Goal: Information Seeking & Learning: Learn about a topic

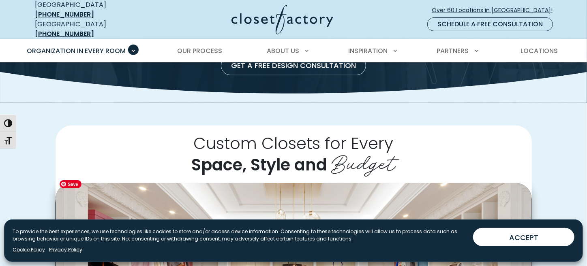
scroll to position [284, 0]
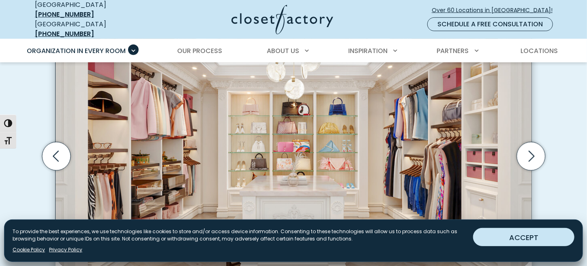
click at [547, 235] on button "ACCEPT" at bounding box center [523, 237] width 101 height 18
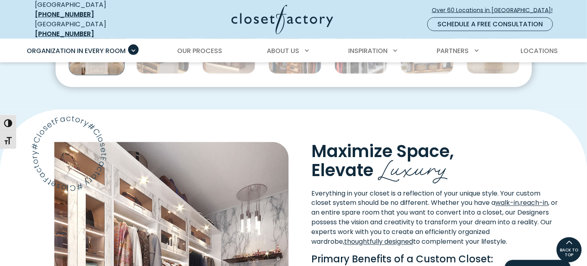
scroll to position [486, 0]
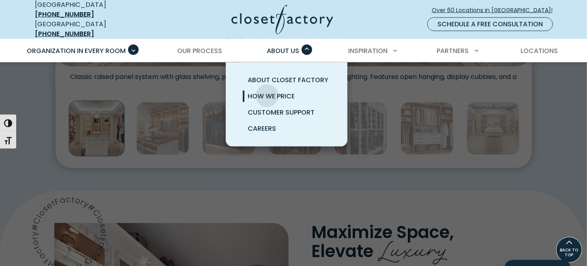
click at [267, 92] on span "How We Price" at bounding box center [271, 96] width 47 height 9
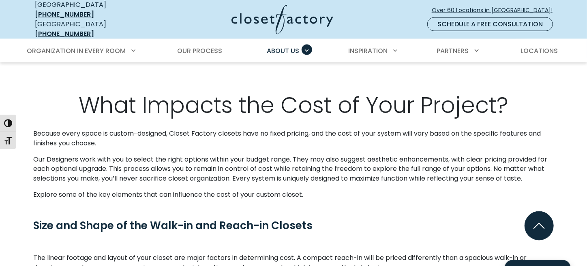
scroll to position [729, 0]
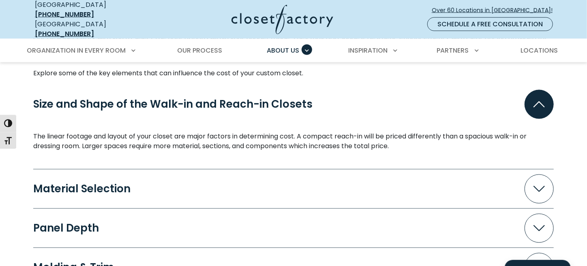
click at [94, 186] on div "Material Selection" at bounding box center [85, 189] width 104 height 11
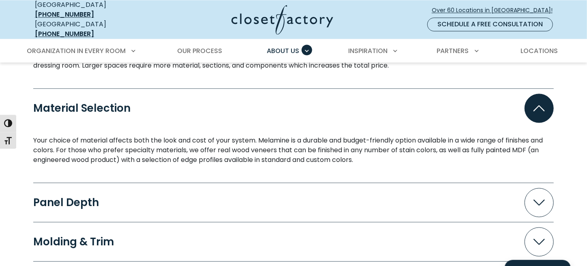
scroll to position [891, 0]
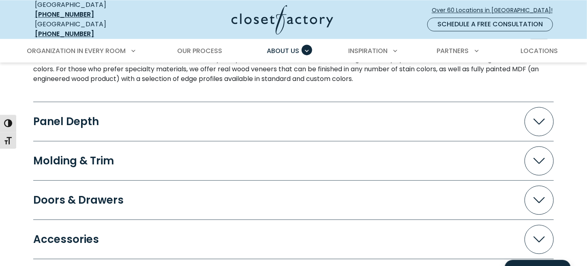
click at [61, 116] on div "Panel Depth" at bounding box center [69, 121] width 72 height 11
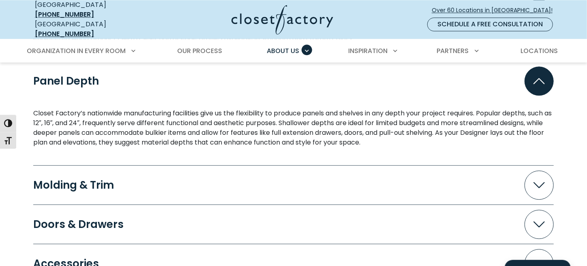
scroll to position [972, 0]
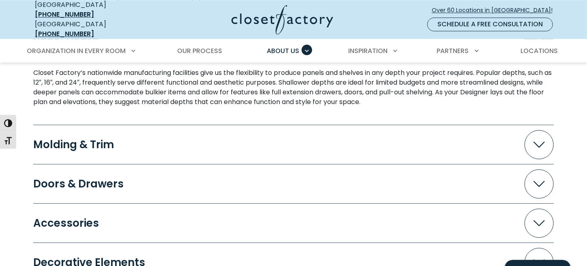
click at [92, 139] on div "Molding & Trim" at bounding box center [76, 144] width 87 height 11
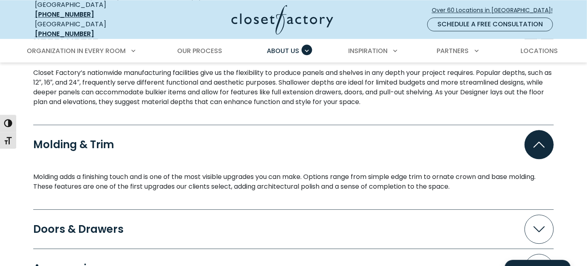
scroll to position [1094, 0]
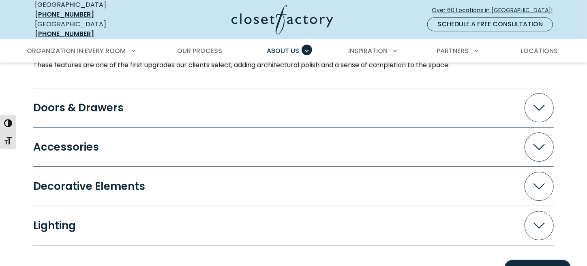
click at [119, 105] on div "Doors & Drawers" at bounding box center [81, 108] width 97 height 11
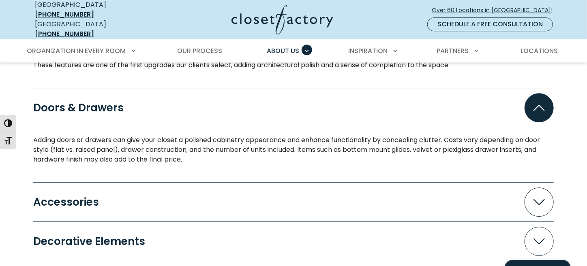
click at [146, 188] on button "Accessories" at bounding box center [293, 202] width 520 height 29
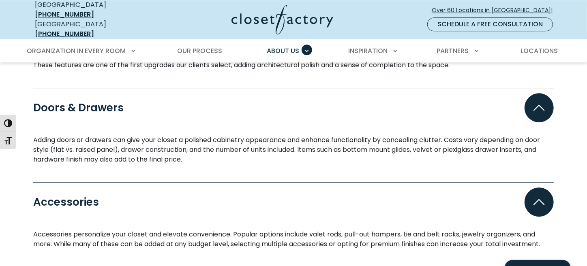
scroll to position [1175, 0]
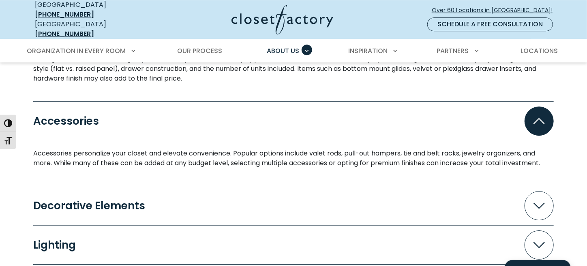
click at [170, 197] on button "Decorative Elements" at bounding box center [293, 205] width 520 height 29
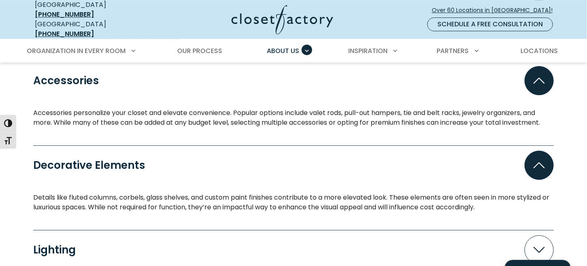
scroll to position [1297, 0]
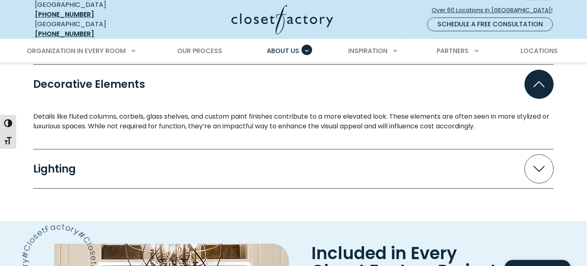
click at [173, 159] on button "Lighting" at bounding box center [293, 168] width 520 height 29
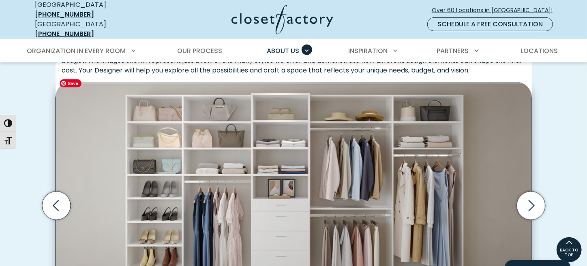
scroll to position [162, 0]
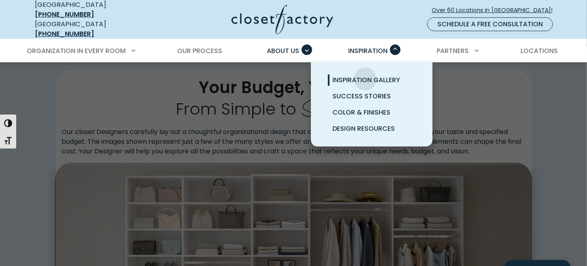
click at [365, 75] on span "Inspiration Gallery" at bounding box center [367, 79] width 68 height 9
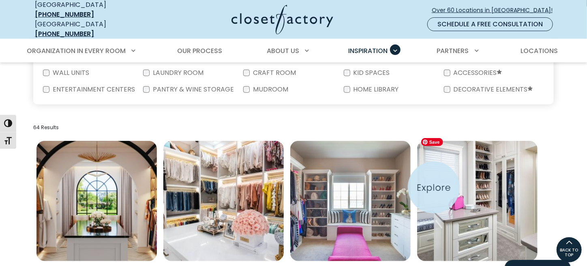
scroll to position [243, 0]
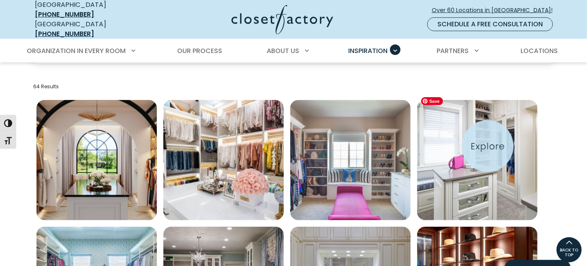
click at [488, 146] on img "Open inspiration gallery to preview enlarged image" at bounding box center [477, 160] width 120 height 120
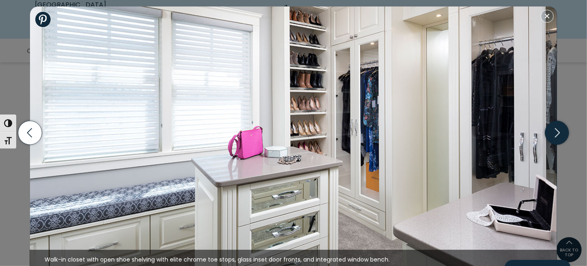
click at [556, 131] on icon "button" at bounding box center [557, 133] width 24 height 24
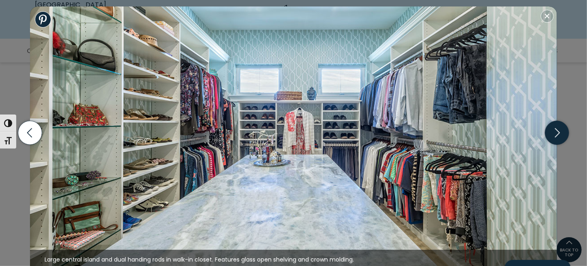
click at [567, 134] on icon "button" at bounding box center [557, 133] width 24 height 24
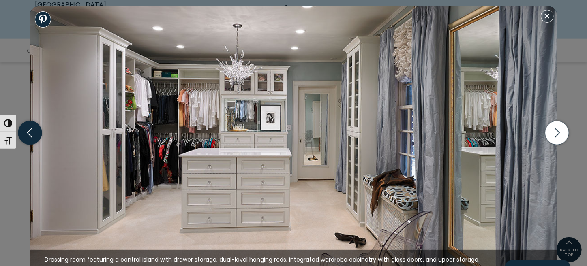
click at [30, 136] on icon "button" at bounding box center [29, 133] width 29 height 35
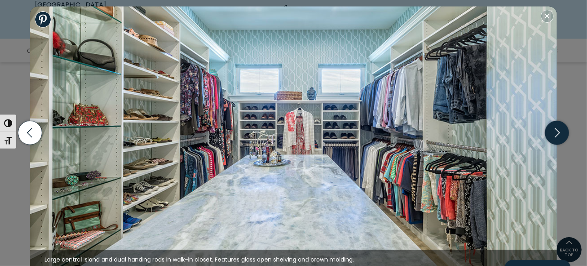
click at [560, 135] on icon "button" at bounding box center [557, 133] width 24 height 24
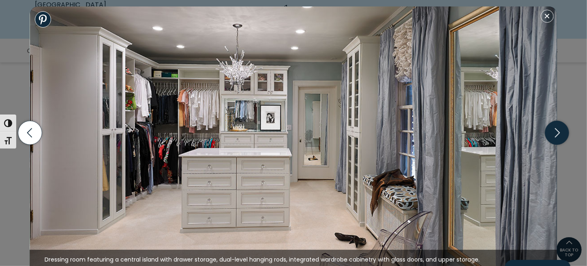
click at [560, 135] on icon "button" at bounding box center [557, 133] width 24 height 24
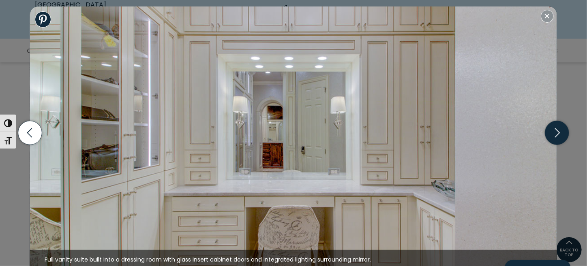
click at [560, 135] on icon "button" at bounding box center [557, 133] width 24 height 24
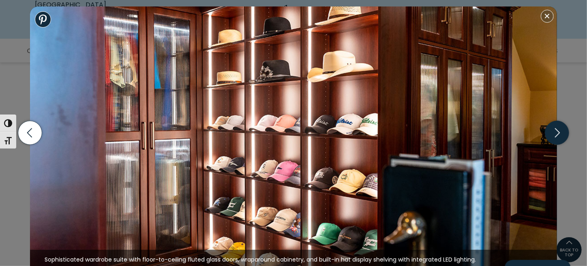
click at [560, 135] on icon "button" at bounding box center [557, 133] width 24 height 24
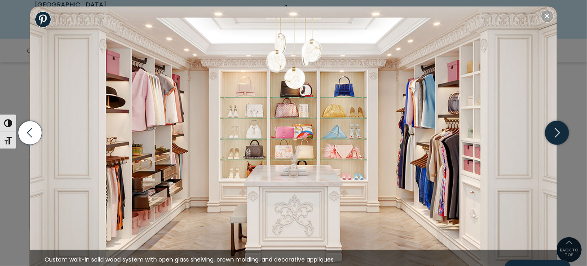
click at [560, 135] on icon "button" at bounding box center [557, 133] width 24 height 24
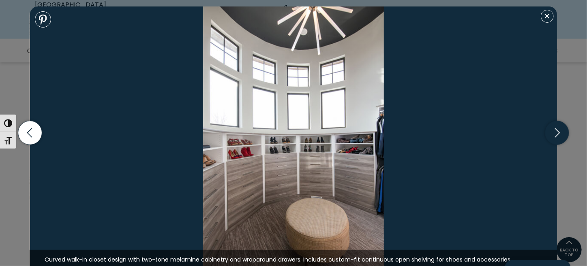
click at [560, 135] on icon "button" at bounding box center [557, 133] width 24 height 24
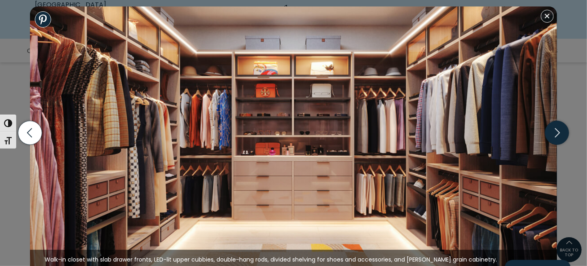
click at [552, 131] on icon "button" at bounding box center [557, 133] width 24 height 24
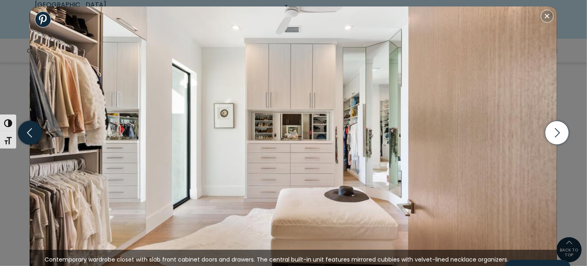
click at [28, 134] on icon "button" at bounding box center [30, 133] width 24 height 24
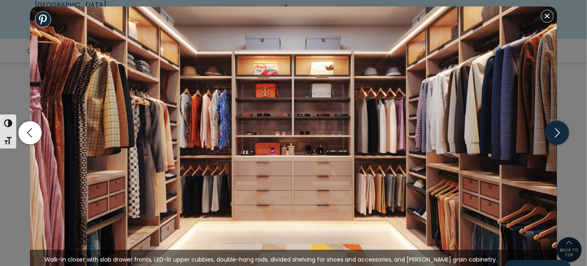
click at [554, 135] on icon "button" at bounding box center [557, 133] width 24 height 24
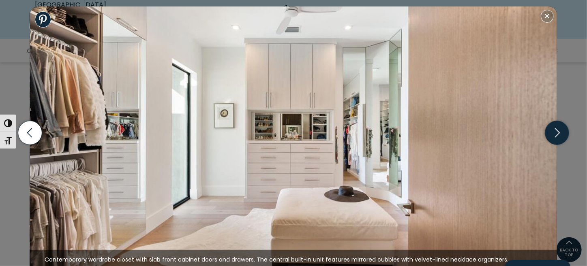
click at [554, 135] on icon "button" at bounding box center [557, 133] width 24 height 24
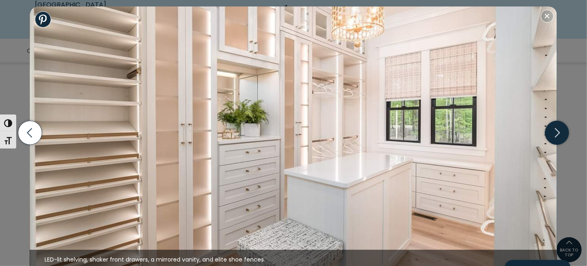
click at [554, 135] on icon "button" at bounding box center [557, 133] width 24 height 24
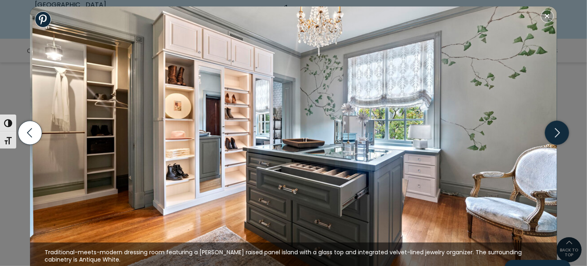
click at [547, 135] on icon "button" at bounding box center [557, 133] width 24 height 24
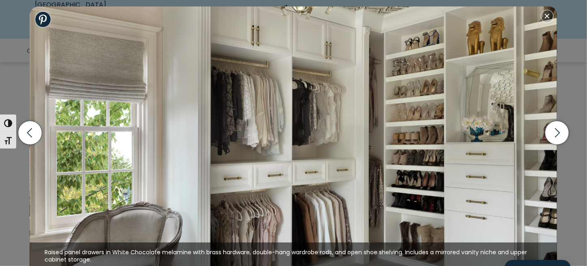
scroll to position [284, 0]
click at [555, 136] on icon "button" at bounding box center [557, 133] width 24 height 24
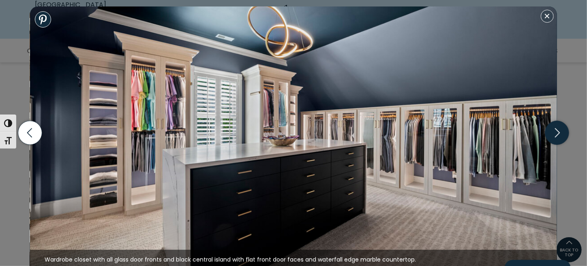
click at [555, 136] on icon "button" at bounding box center [557, 133] width 24 height 24
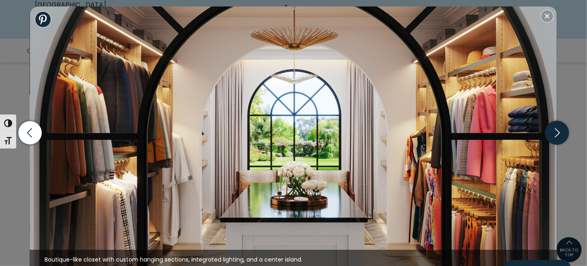
click at [555, 136] on icon "button" at bounding box center [557, 133] width 24 height 24
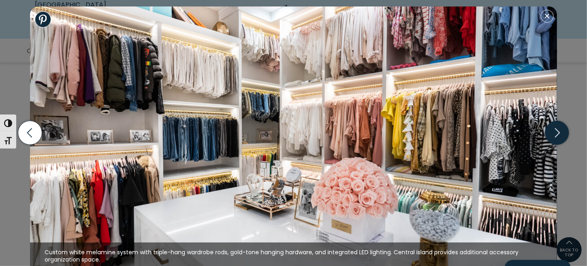
click at [555, 138] on icon "button" at bounding box center [557, 133] width 24 height 24
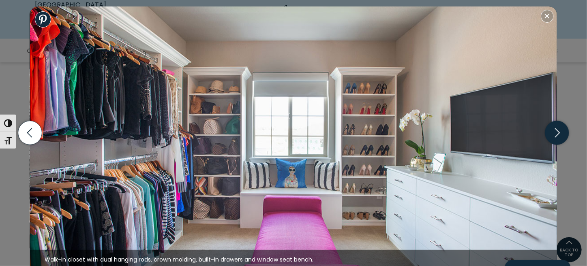
click at [554, 137] on icon "button" at bounding box center [557, 133] width 24 height 24
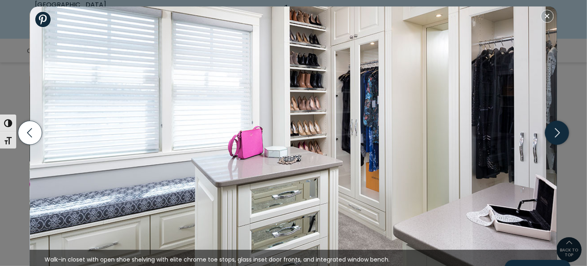
click at [554, 137] on icon "button" at bounding box center [557, 133] width 24 height 24
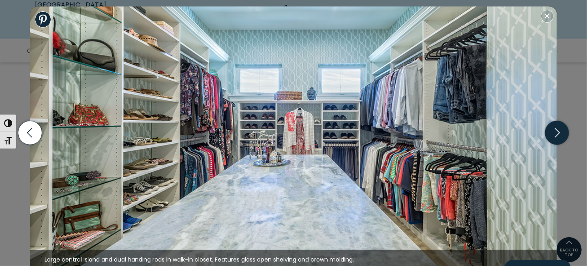
click at [553, 136] on icon "button" at bounding box center [557, 133] width 24 height 24
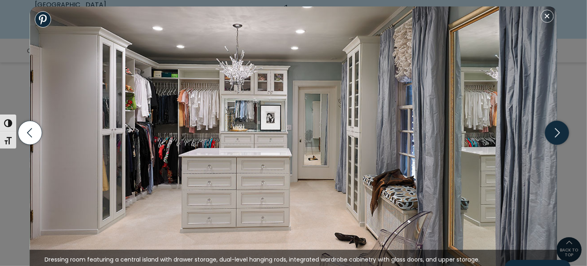
click at [549, 135] on icon "button" at bounding box center [557, 133] width 24 height 24
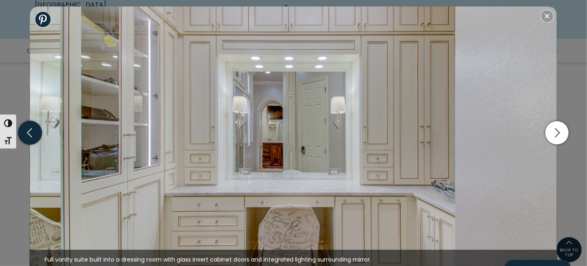
click at [23, 135] on icon "button" at bounding box center [30, 133] width 24 height 24
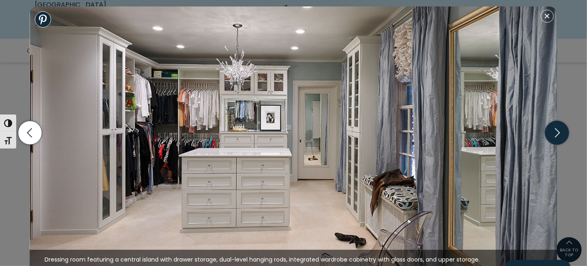
click at [555, 134] on icon "button" at bounding box center [557, 133] width 24 height 24
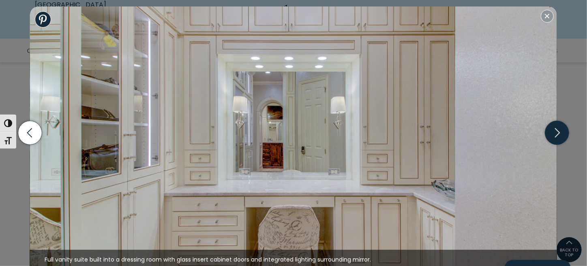
click at [555, 134] on icon "button" at bounding box center [557, 133] width 24 height 24
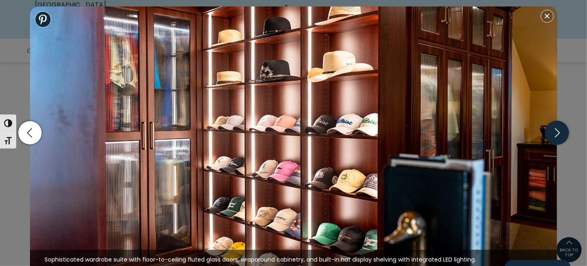
click at [555, 134] on icon "button" at bounding box center [557, 133] width 24 height 24
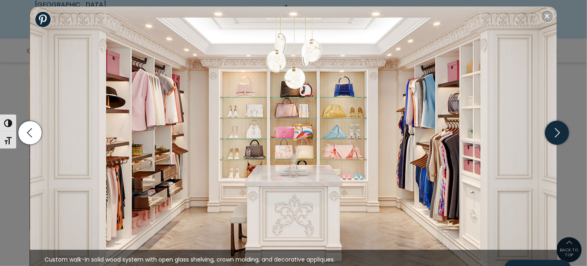
click at [555, 134] on icon "button" at bounding box center [557, 133] width 24 height 24
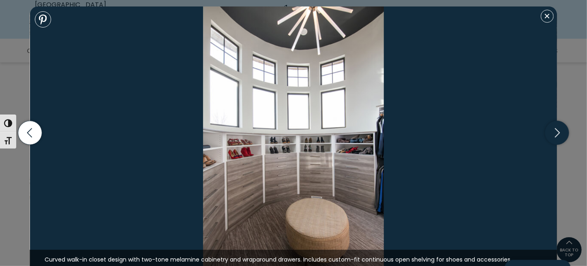
click at [555, 134] on icon "button" at bounding box center [557, 133] width 24 height 24
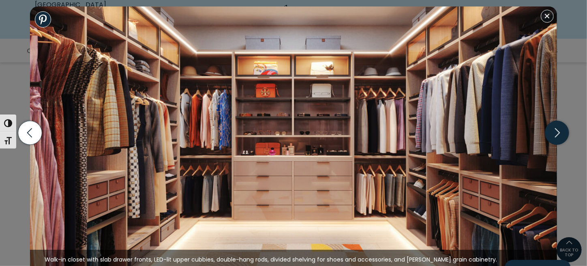
click at [563, 132] on icon "button" at bounding box center [557, 133] width 24 height 24
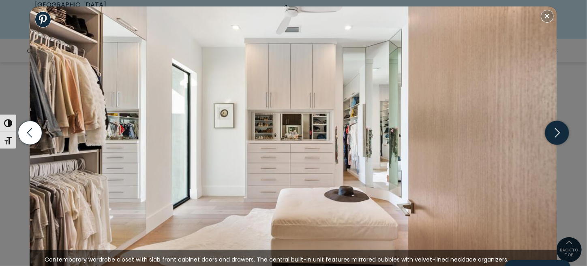
click at [563, 132] on icon "button" at bounding box center [557, 133] width 24 height 24
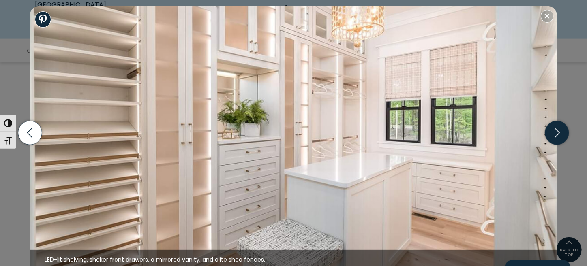
click at [563, 132] on icon "button" at bounding box center [557, 133] width 24 height 24
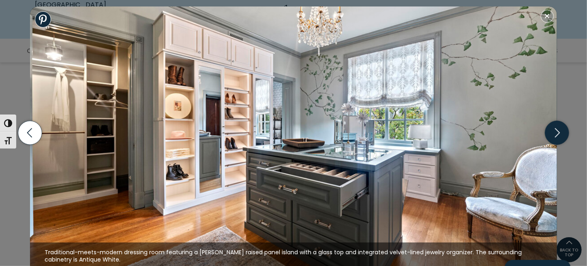
click at [563, 132] on icon "button" at bounding box center [557, 133] width 24 height 24
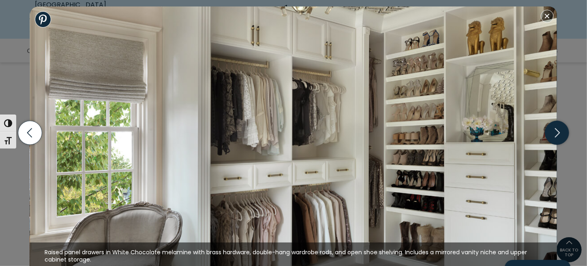
click at [557, 132] on icon "button" at bounding box center [557, 133] width 24 height 24
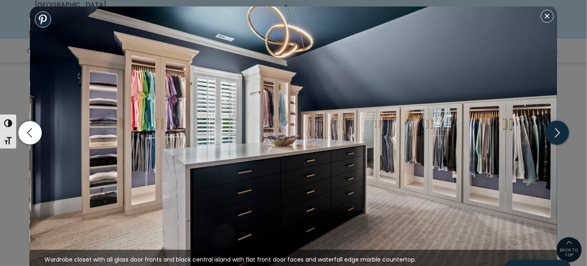
click at [557, 132] on icon "button" at bounding box center [557, 133] width 24 height 24
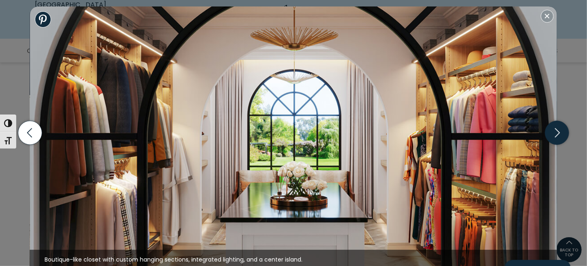
click at [557, 132] on icon "button" at bounding box center [557, 133] width 24 height 24
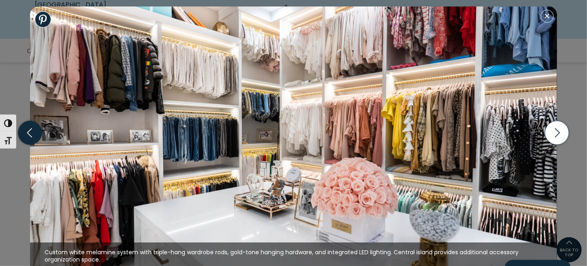
click at [24, 137] on icon "button" at bounding box center [30, 133] width 24 height 24
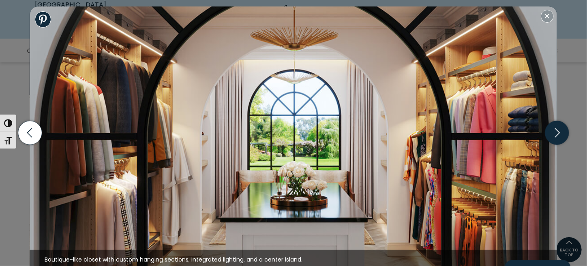
click at [556, 137] on icon "button" at bounding box center [557, 133] width 24 height 24
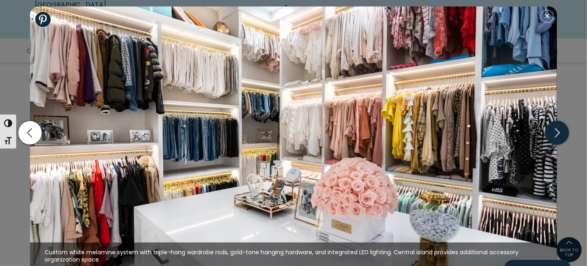
click at [560, 138] on icon "button" at bounding box center [557, 133] width 24 height 24
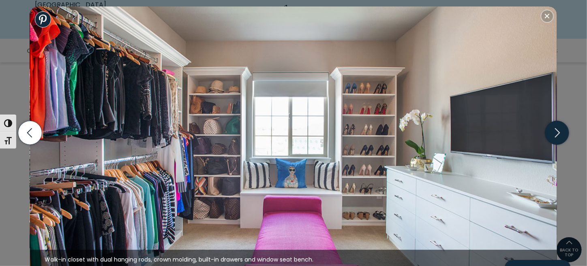
click at [560, 138] on icon "button" at bounding box center [557, 133] width 24 height 24
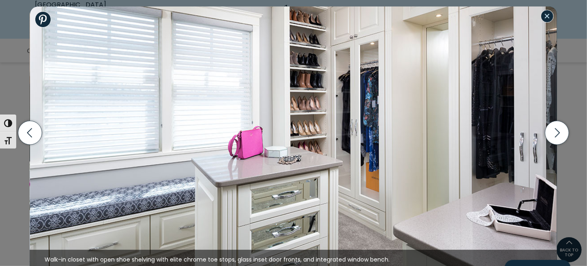
click at [551, 15] on button "Close modal" at bounding box center [547, 16] width 13 height 13
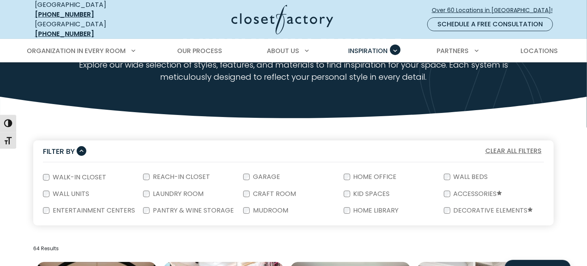
scroll to position [243, 0]
